Goal: Task Accomplishment & Management: Use online tool/utility

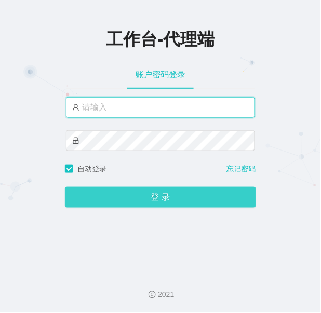
type input "azhong03"
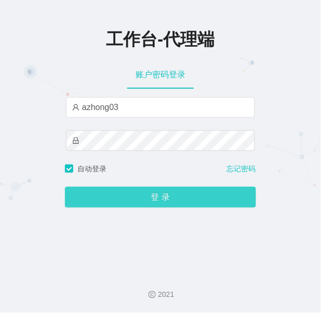
click at [147, 195] on button "登 录" at bounding box center [160, 197] width 191 height 21
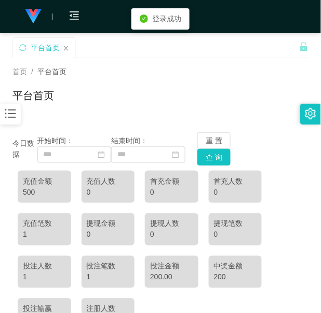
click at [13, 115] on icon "图标: bars" at bounding box center [11, 114] width 14 height 14
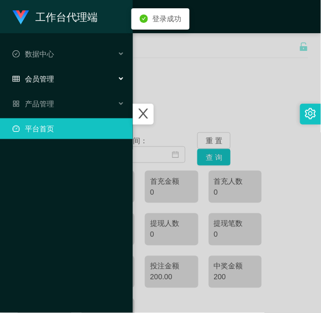
click at [39, 82] on span "会员管理" at bounding box center [33, 79] width 42 height 8
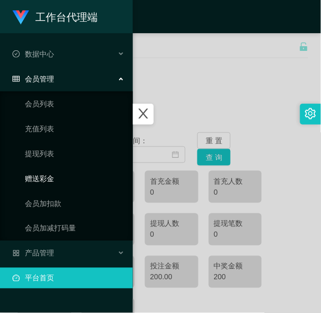
click at [47, 182] on link "赠送彩金" at bounding box center [75, 178] width 100 height 21
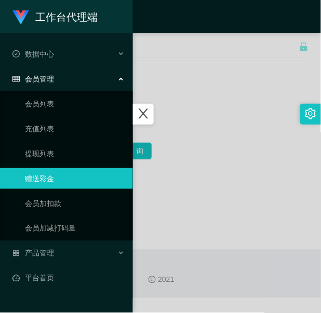
click at [198, 117] on div at bounding box center [160, 156] width 321 height 313
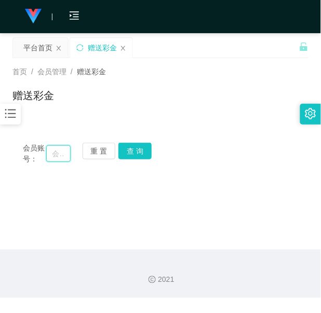
click at [60, 152] on input "text" at bounding box center [58, 153] width 24 height 17
paste input "0174101002"
type input "0174101002"
click at [137, 151] on button "查 询" at bounding box center [134, 151] width 33 height 17
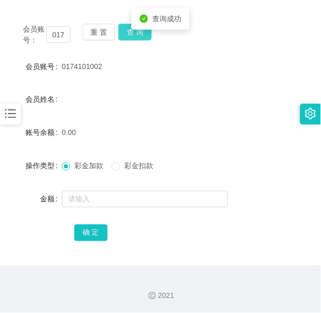
scroll to position [119, 0]
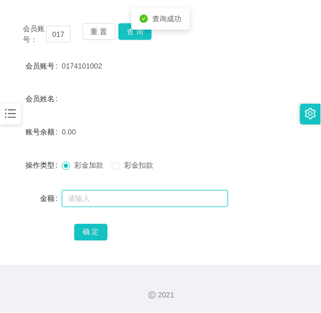
click at [109, 205] on input "text" at bounding box center [145, 199] width 166 height 17
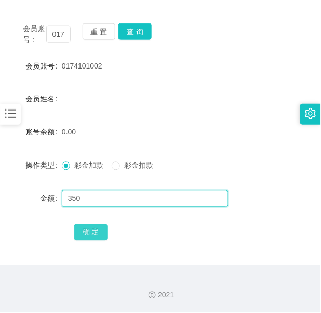
type input "350"
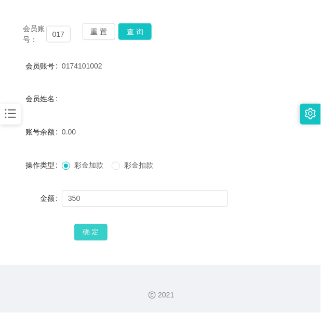
click at [94, 227] on button "确 定" at bounding box center [90, 232] width 33 height 17
click at [131, 33] on button "查 询" at bounding box center [134, 31] width 33 height 17
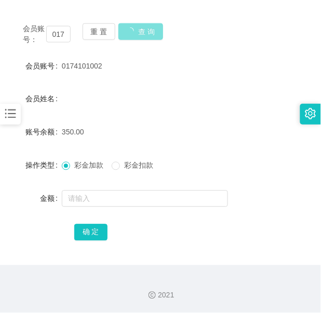
click at [131, 33] on button "查 询" at bounding box center [140, 31] width 45 height 17
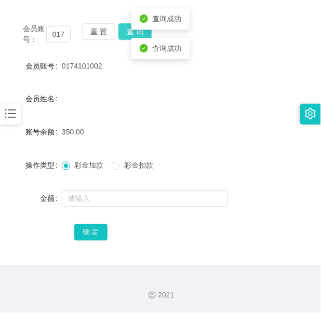
click at [131, 33] on button "查 询" at bounding box center [134, 31] width 33 height 17
